Goal: Task Accomplishment & Management: Manage account settings

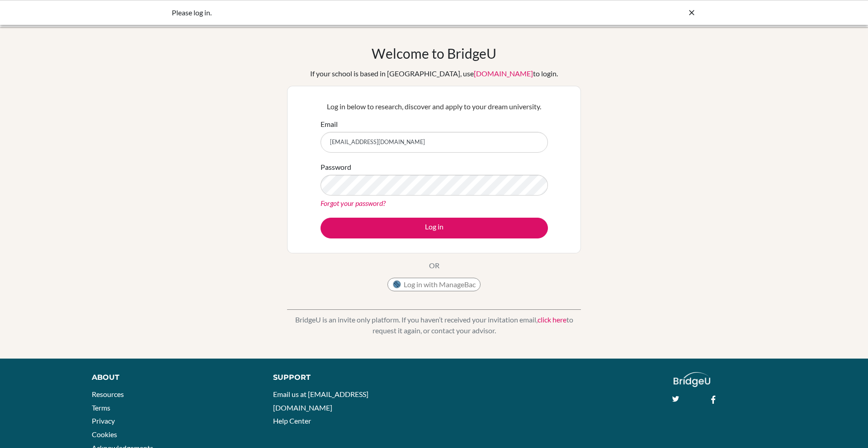
type input "[EMAIL_ADDRESS][DOMAIN_NAME]"
click at [320, 218] on button "Log in" at bounding box center [433, 228] width 227 height 21
